Goal: Book appointment/travel/reservation

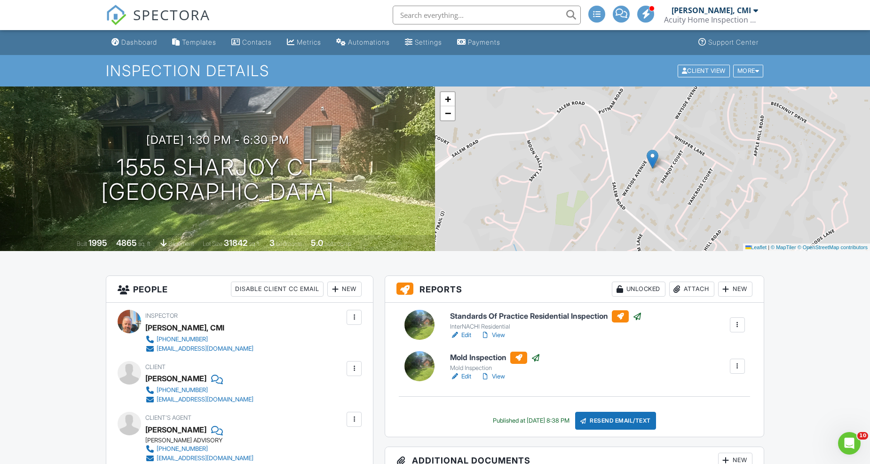
click at [182, 13] on span "SPECTORA" at bounding box center [171, 15] width 77 height 20
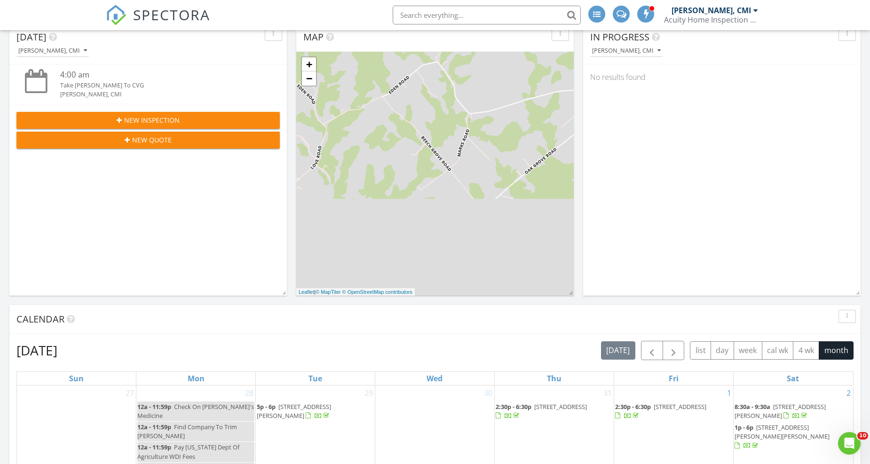
scroll to position [104, 0]
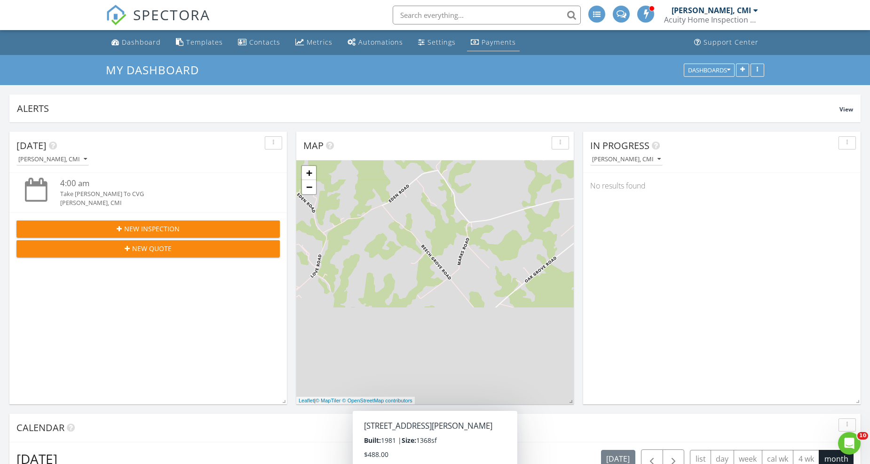
click at [496, 42] on div "Payments" at bounding box center [498, 42] width 34 height 9
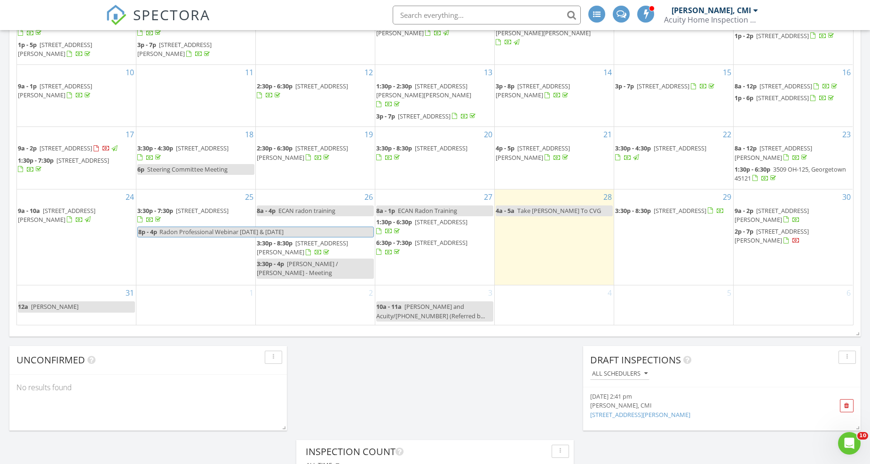
scroll to position [627, 0]
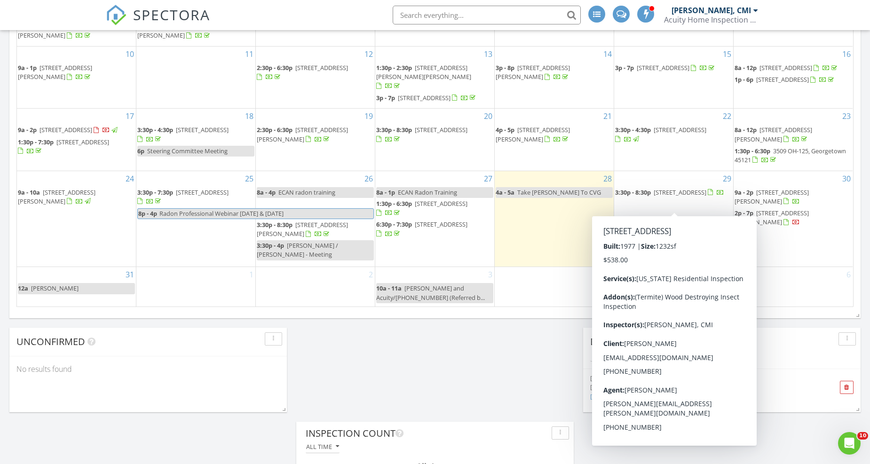
click at [682, 195] on span "[STREET_ADDRESS]" at bounding box center [679, 192] width 53 height 8
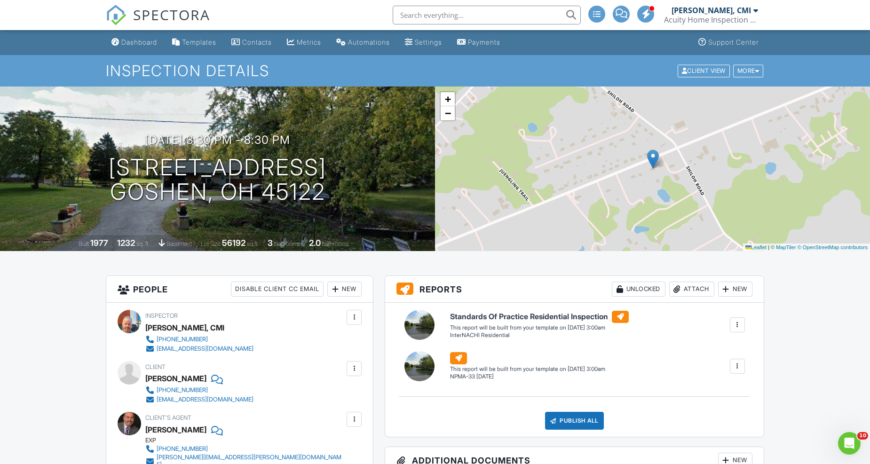
click at [160, 18] on span "SPECTORA" at bounding box center [171, 15] width 77 height 20
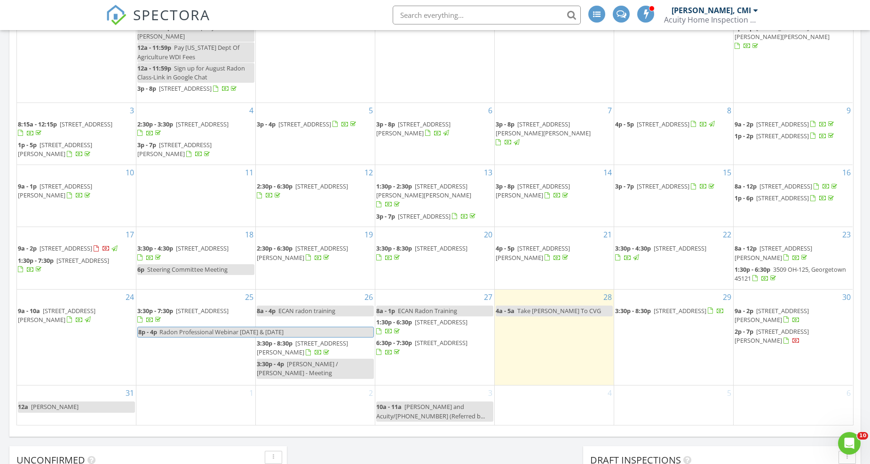
scroll to position [522, 0]
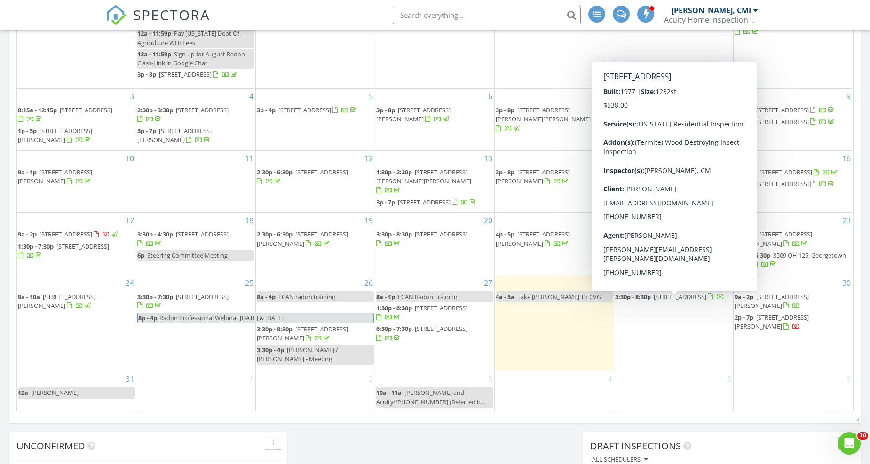
click at [642, 331] on div "29 3:30p - 8:30p [STREET_ADDRESS]" at bounding box center [673, 323] width 119 height 96
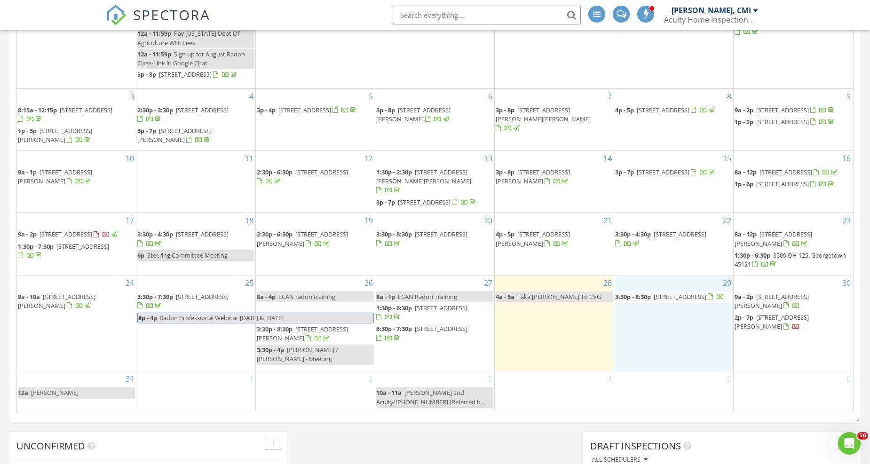
click at [571, 74] on div "31 2:30p - 6:30p [STREET_ADDRESS]" at bounding box center [554, 30] width 119 height 117
